Goal: Information Seeking & Learning: Learn about a topic

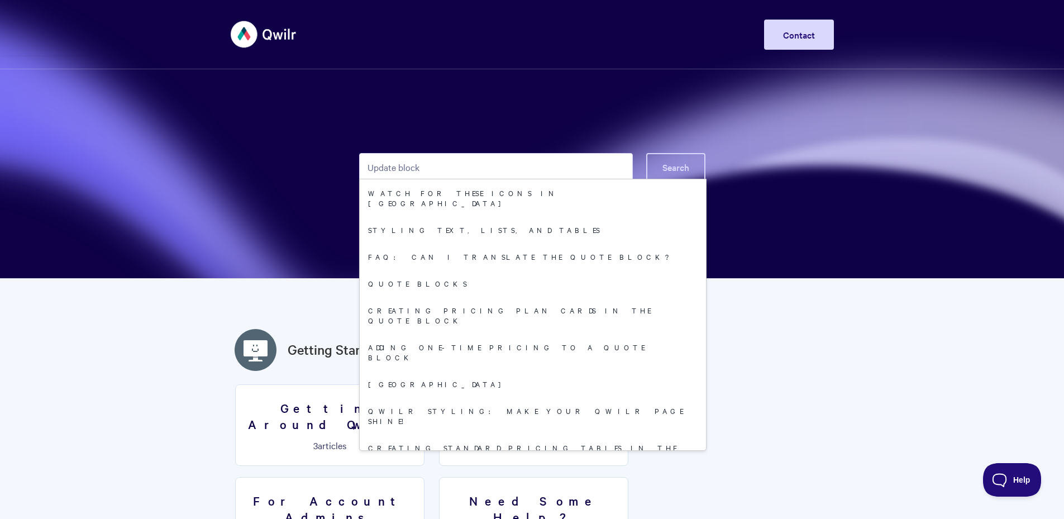
type input "Update block"
click at [680, 164] on span "Search" at bounding box center [676, 167] width 27 height 12
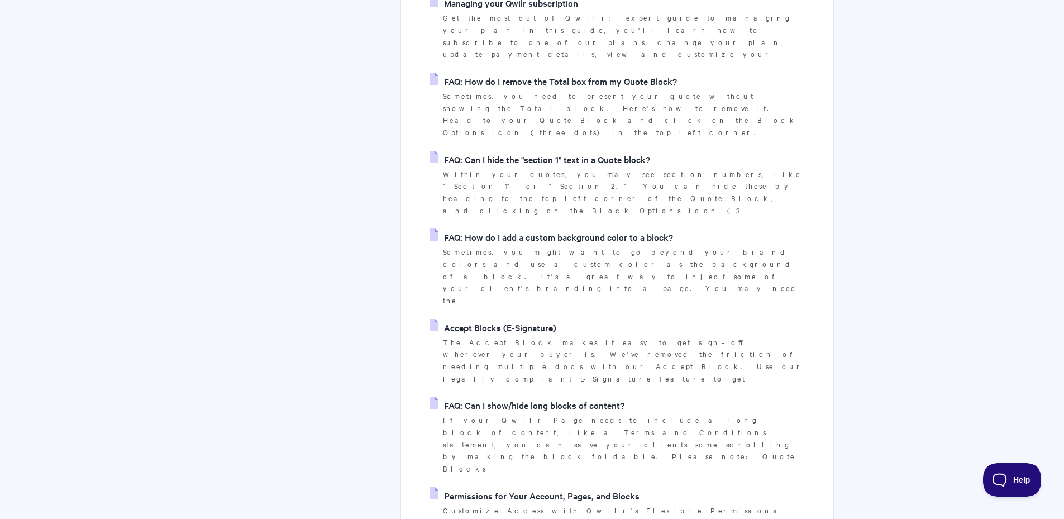
scroll to position [1173, 0]
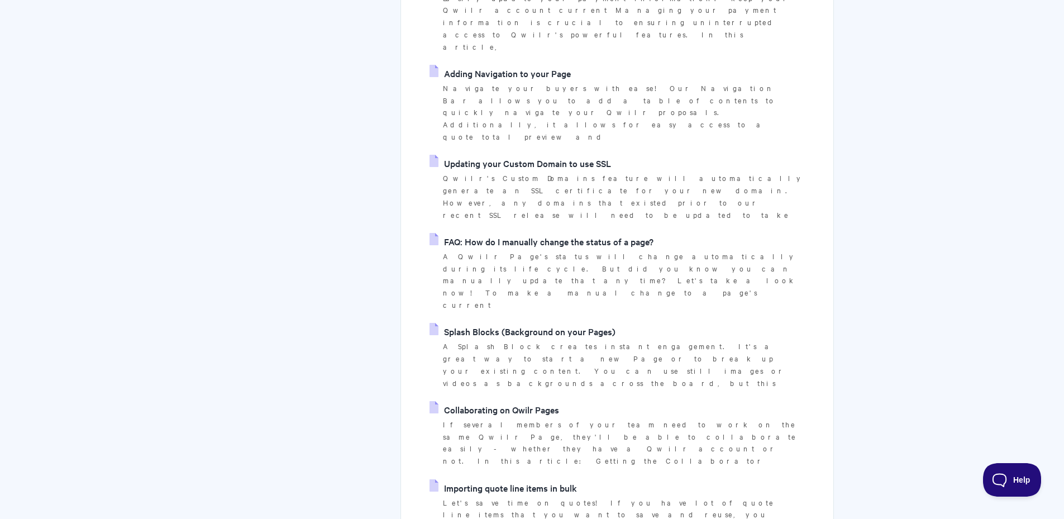
scroll to position [2591, 0]
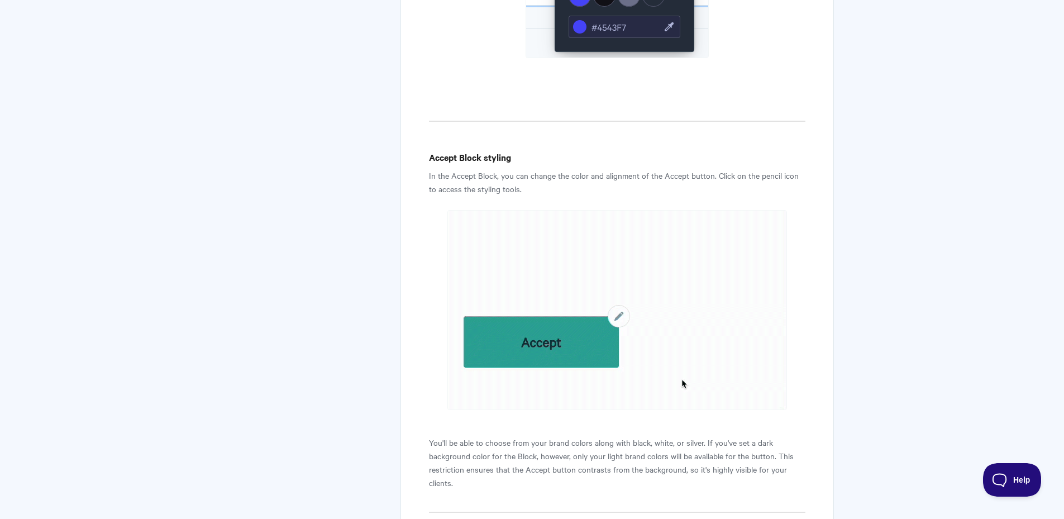
scroll to position [5250, 0]
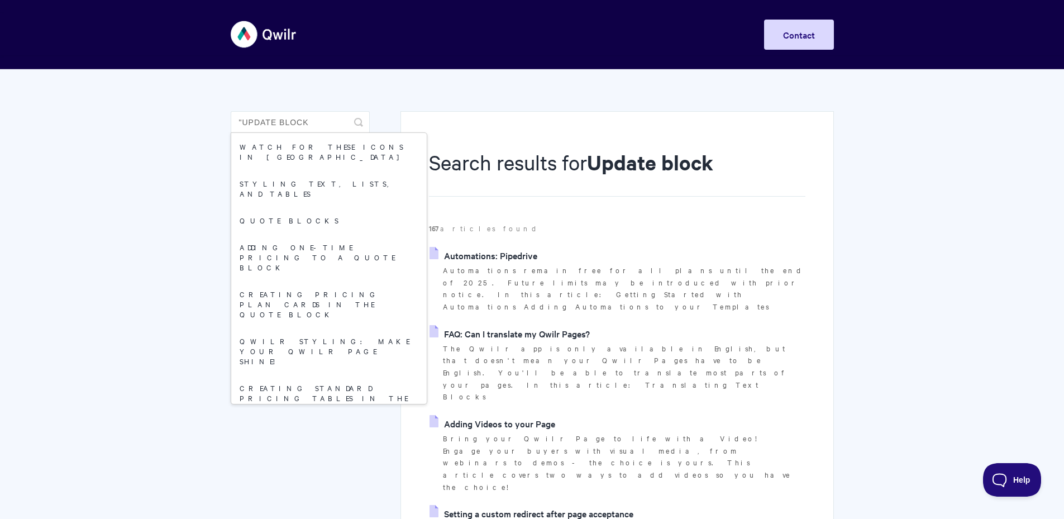
click at [318, 122] on input ""Update block" at bounding box center [300, 122] width 139 height 22
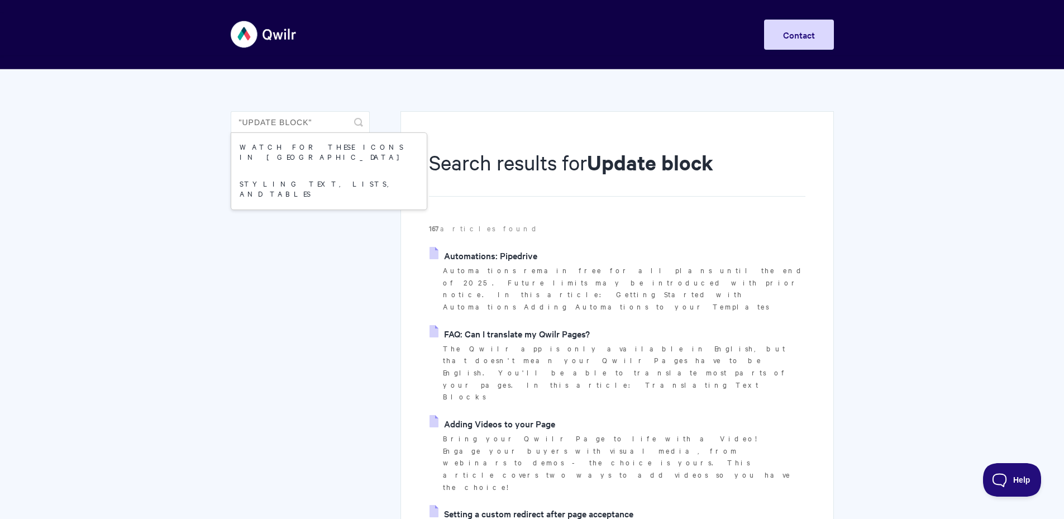
type input ""Update block""
click at [360, 120] on icon "submit" at bounding box center [358, 122] width 9 height 9
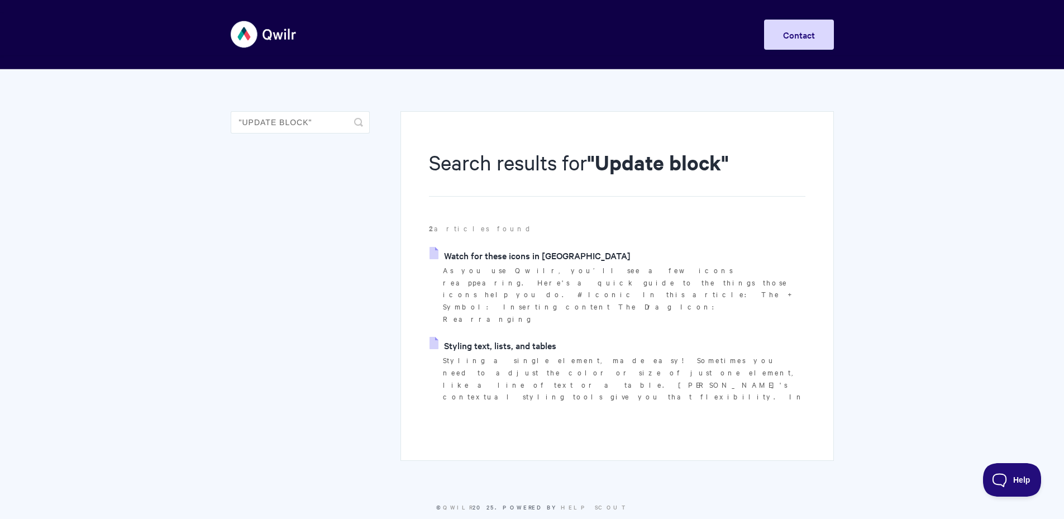
click at [489, 337] on link "Styling text, lists, and tables" at bounding box center [493, 345] width 127 height 17
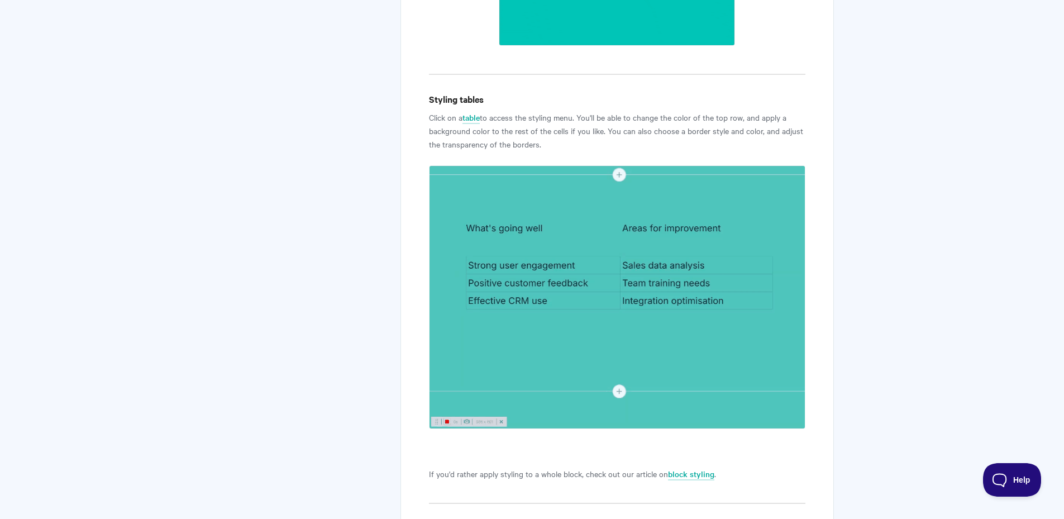
scroll to position [2755, 0]
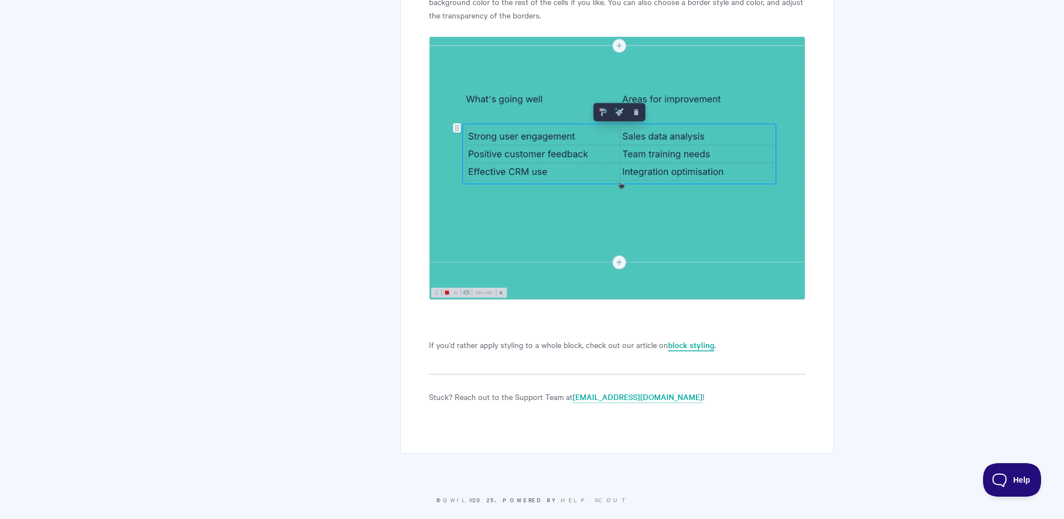
click at [693, 339] on link "block styling" at bounding box center [691, 345] width 46 height 12
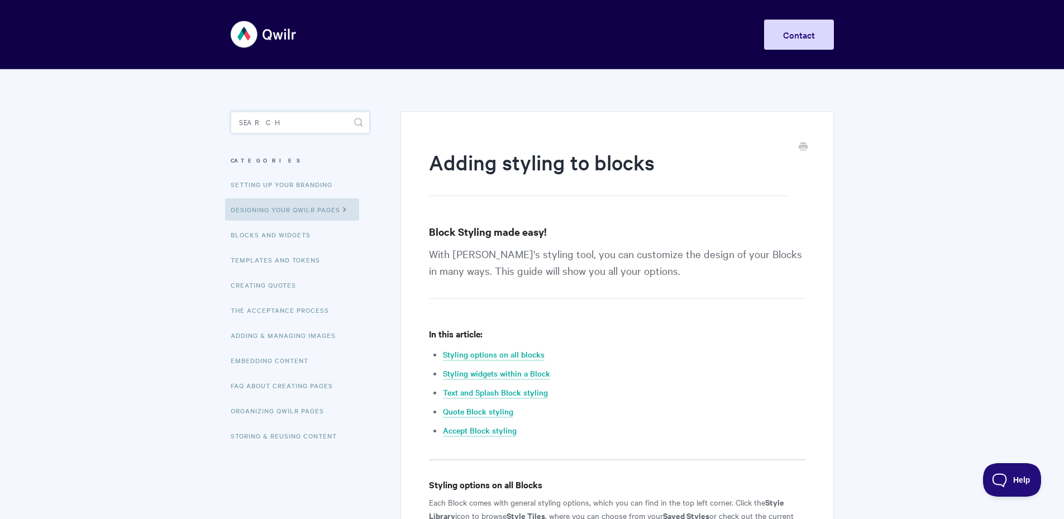
click at [270, 124] on input "Search" at bounding box center [300, 122] width 139 height 22
click at [252, 121] on input "coumns" at bounding box center [300, 122] width 139 height 22
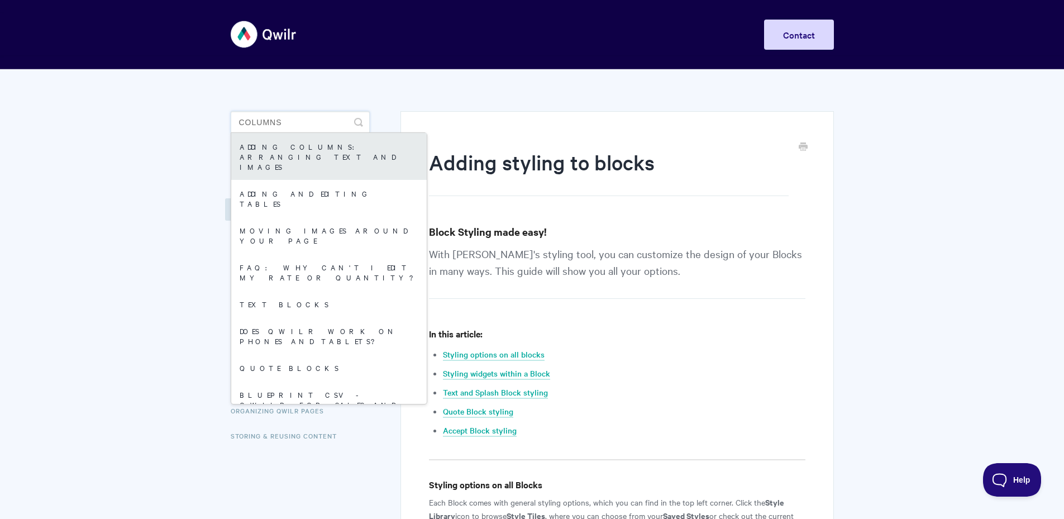
type input "columns"
click at [279, 147] on link "Adding Columns: arranging text and images" at bounding box center [329, 156] width 196 height 47
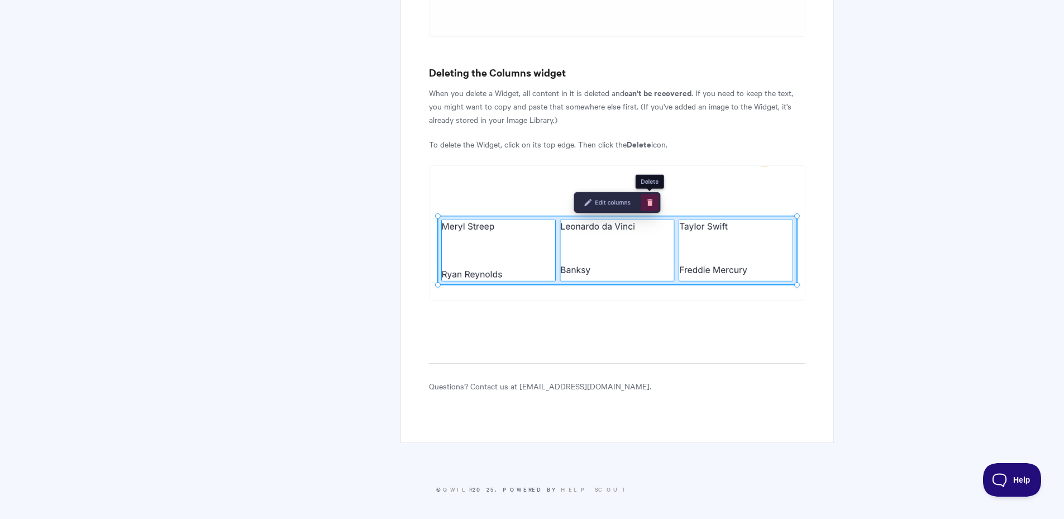
scroll to position [3411, 0]
